Goal: Find specific page/section: Find specific page/section

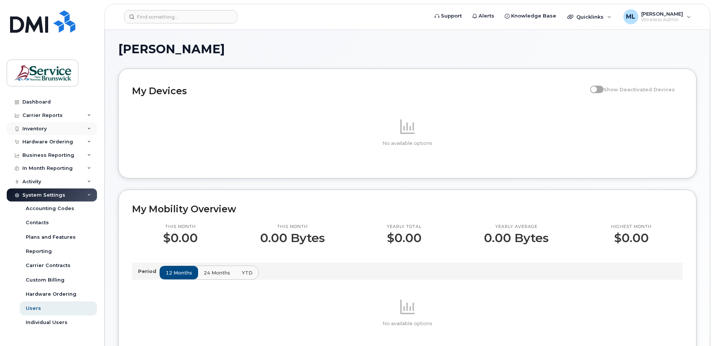
click at [49, 129] on div "Inventory" at bounding box center [52, 128] width 90 height 13
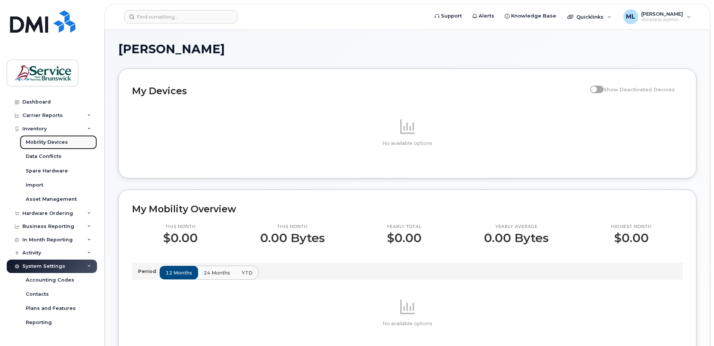
click at [49, 144] on div "Mobility Devices" at bounding box center [47, 142] width 42 height 7
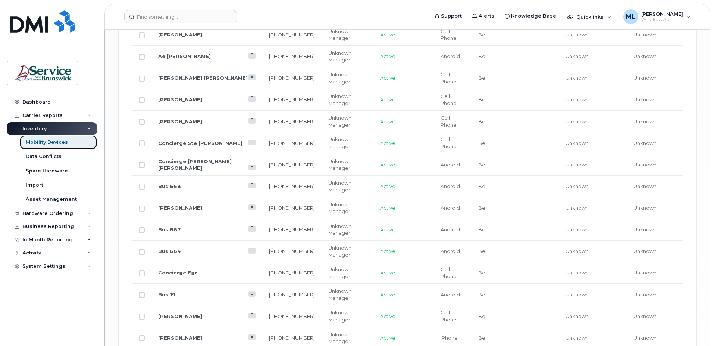
scroll to position [890, 0]
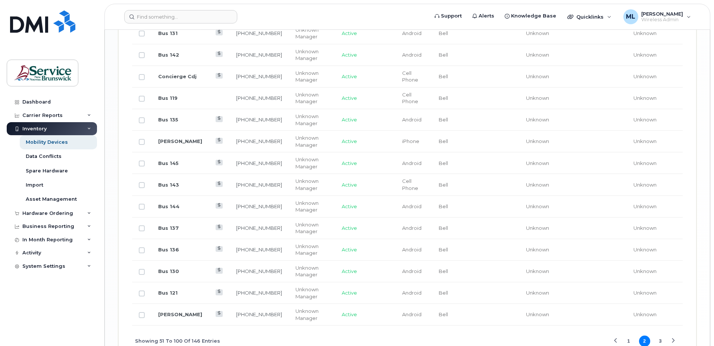
scroll to position [1236, 0]
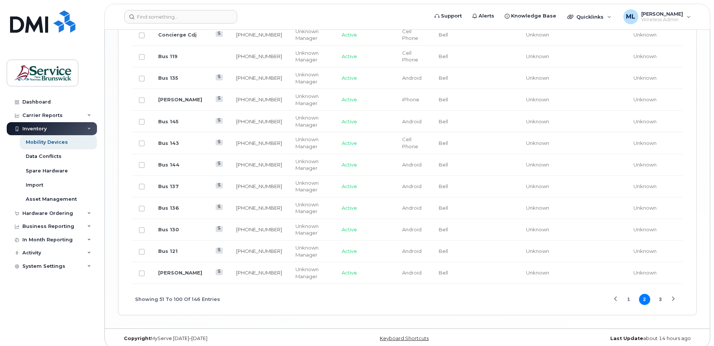
click at [658, 294] on button "3" at bounding box center [659, 299] width 11 height 11
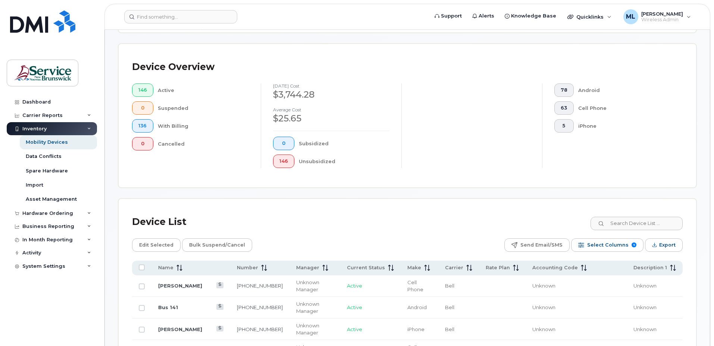
scroll to position [160, 0]
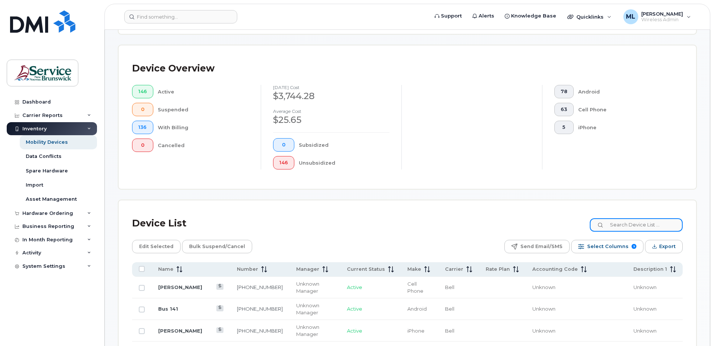
click at [630, 218] on input at bounding box center [635, 224] width 93 height 13
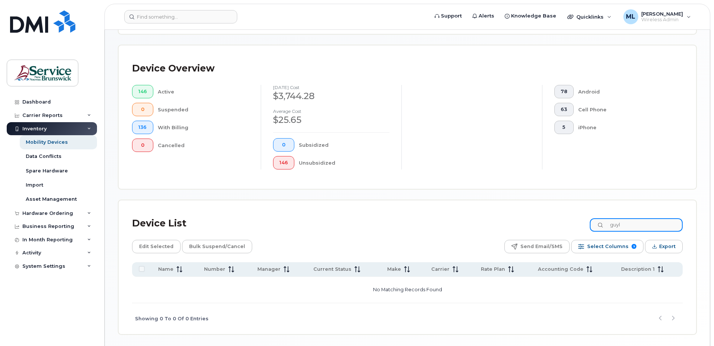
scroll to position [179, 0]
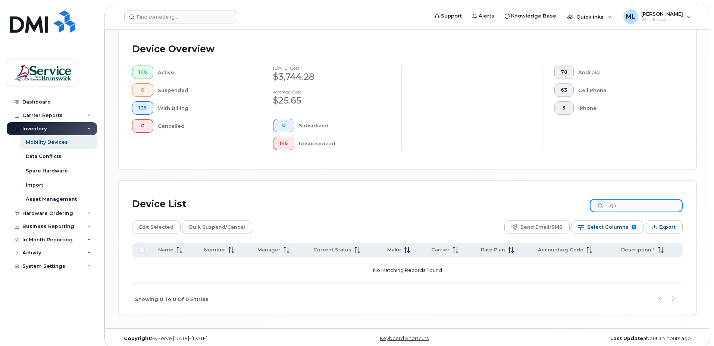
type input "g"
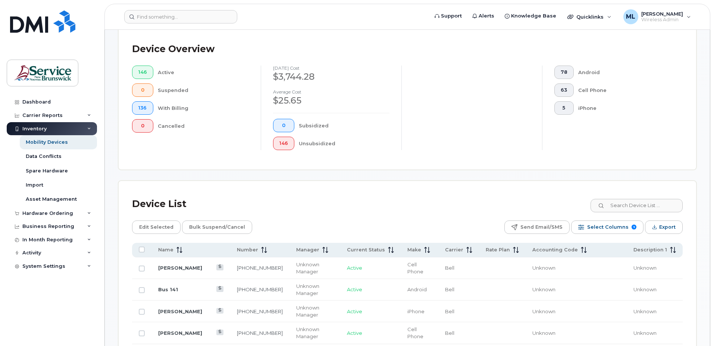
click at [435, 196] on div "Device List" at bounding box center [407, 204] width 550 height 19
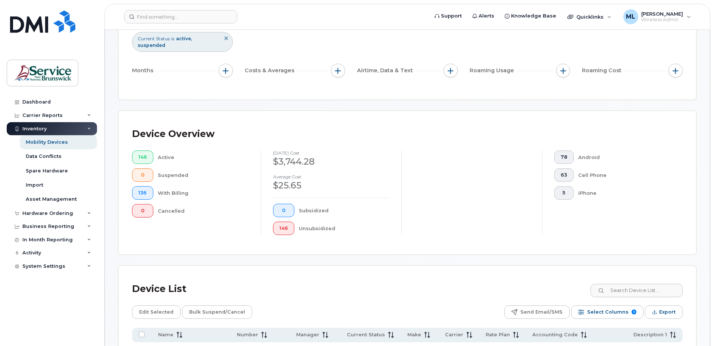
scroll to position [67, 0]
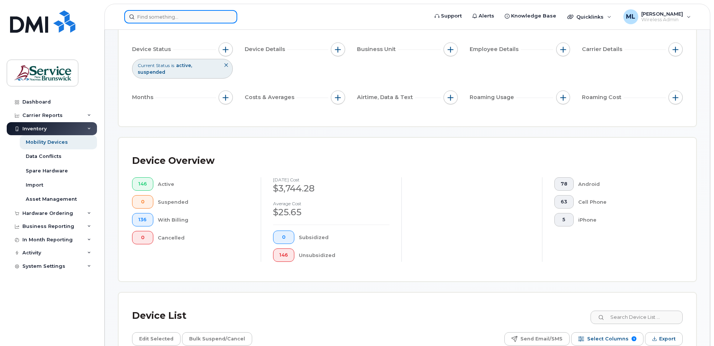
click at [161, 22] on input at bounding box center [180, 16] width 113 height 13
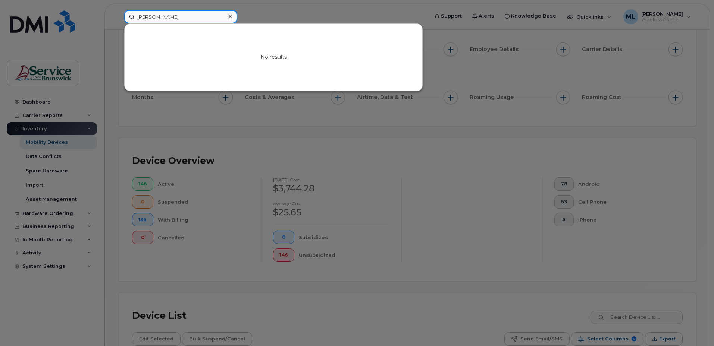
type input "[PERSON_NAME]"
click at [173, 68] on div "No results" at bounding box center [274, 57] width 298 height 67
click at [229, 15] on icon at bounding box center [230, 16] width 4 height 6
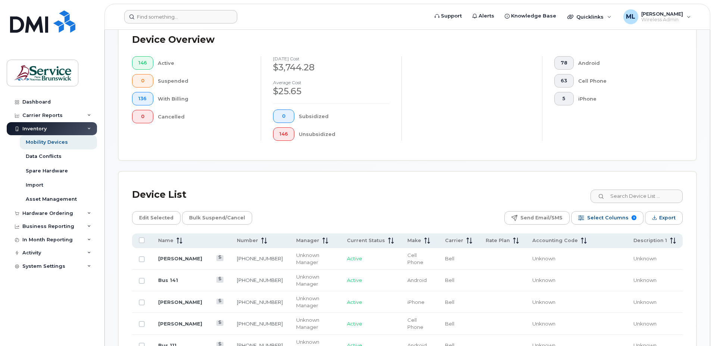
scroll to position [217, 0]
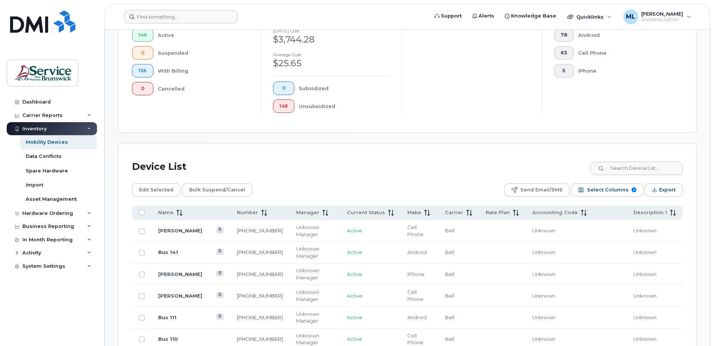
click at [350, 157] on div "Device List" at bounding box center [407, 166] width 550 height 19
